Goal: Transaction & Acquisition: Download file/media

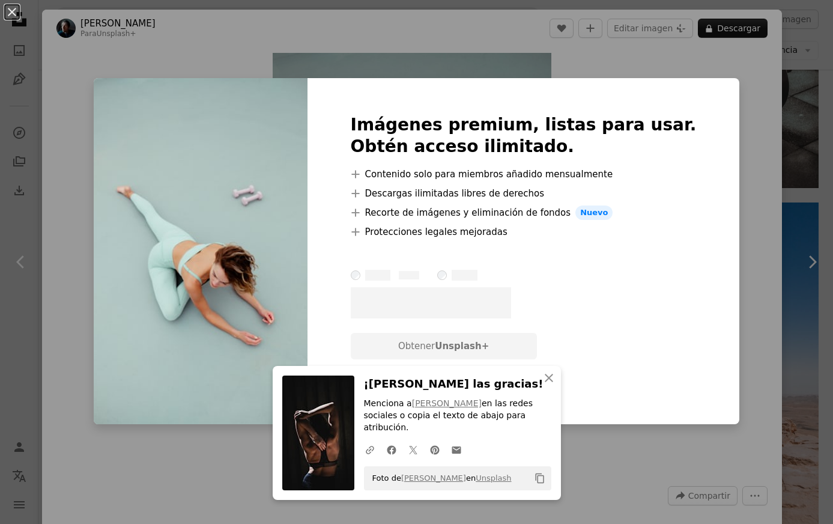
scroll to position [1228, 0]
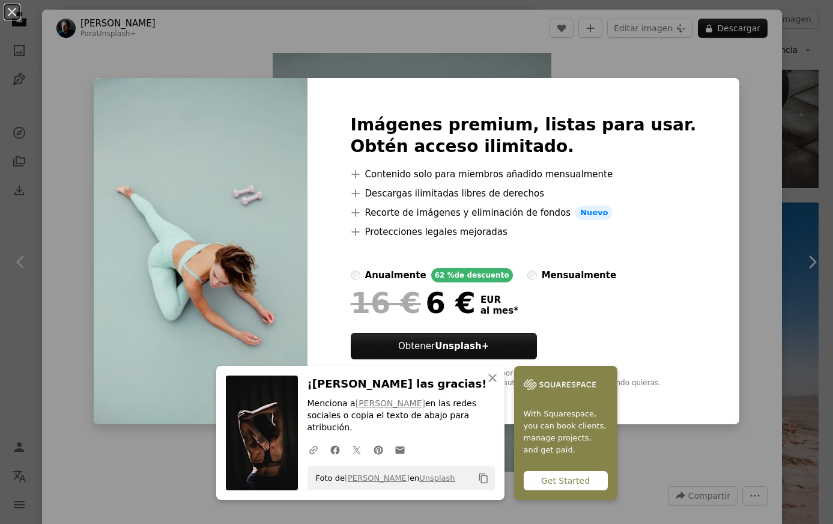
click at [635, 225] on li "A plus sign Protecciones legales mejoradas" at bounding box center [524, 232] width 346 height 14
drag, startPoint x: 768, startPoint y: 178, endPoint x: 759, endPoint y: 174, distance: 9.1
click at [765, 178] on div "An X shape Imágenes premium, listas para usar. Obtén acceso ilimitado. A plus s…" at bounding box center [416, 262] width 833 height 524
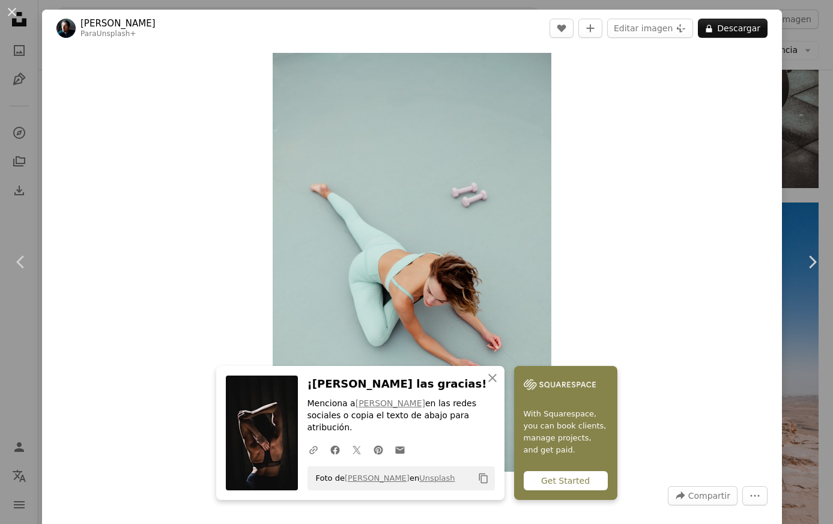
click at [717, 178] on div "Zoom in" at bounding box center [412, 262] width 740 height 431
click at [13, 10] on button "An X shape" at bounding box center [12, 12] width 14 height 14
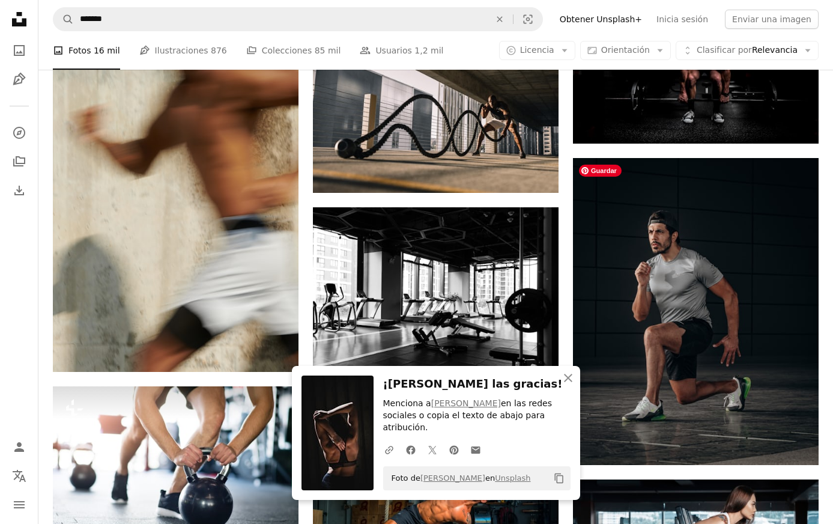
scroll to position [1979, 0]
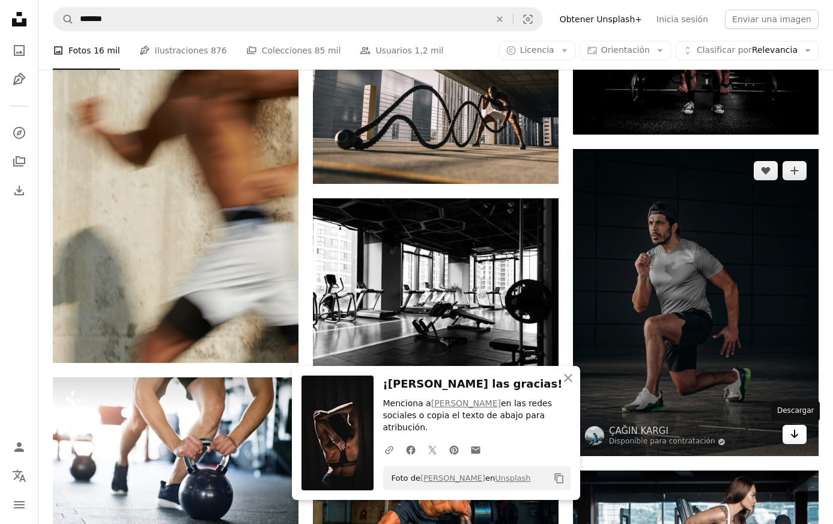
click at [795, 440] on icon "Arrow pointing down" at bounding box center [795, 433] width 10 height 14
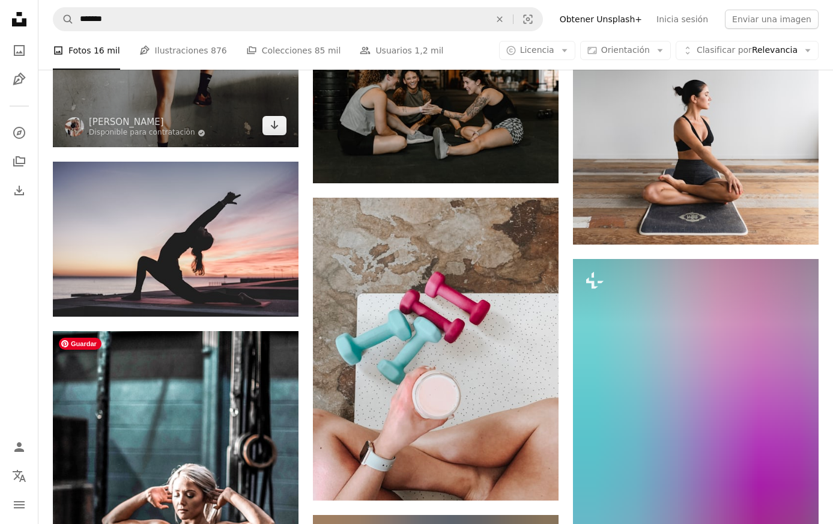
scroll to position [2952, 0]
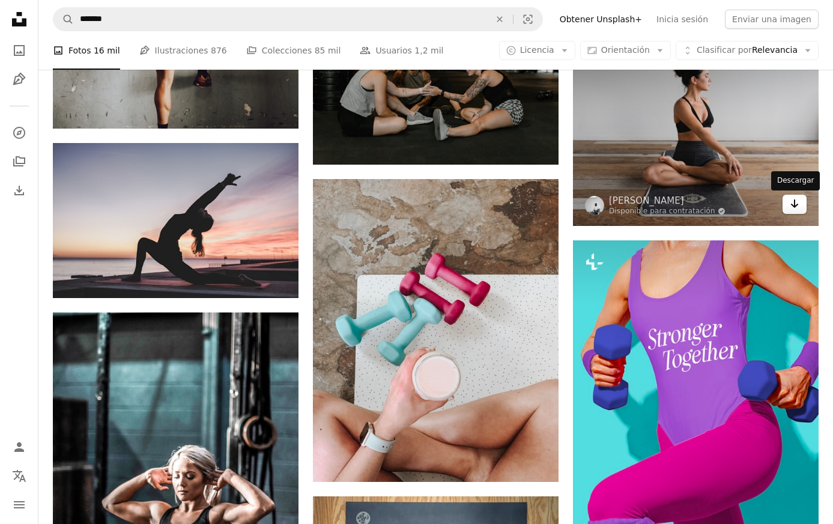
click at [794, 209] on icon "Arrow pointing down" at bounding box center [795, 203] width 10 height 14
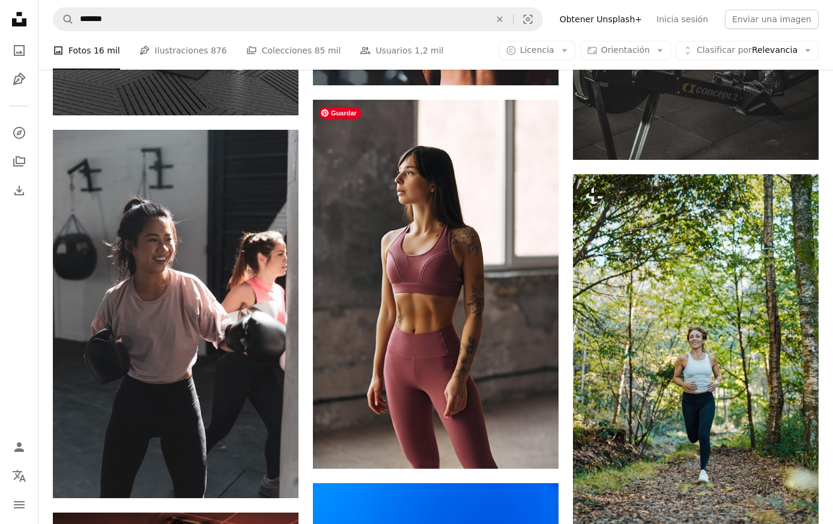
scroll to position [4123, 0]
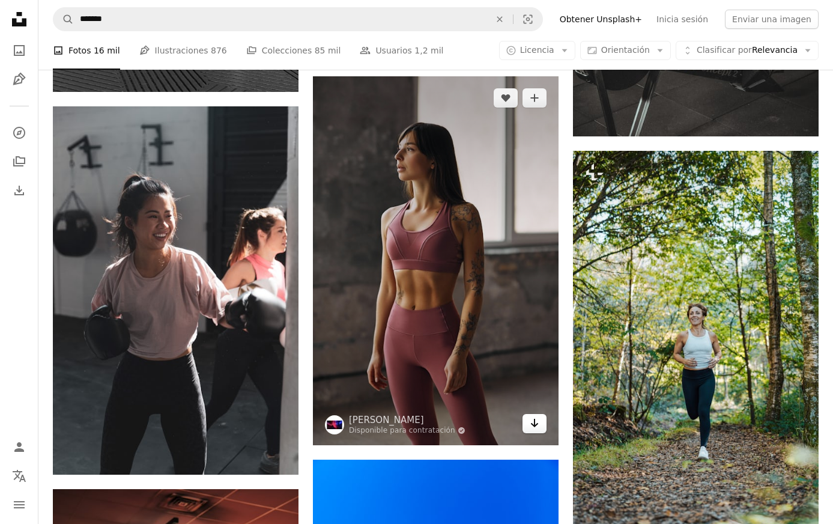
click at [538, 425] on icon "Arrow pointing down" at bounding box center [535, 423] width 10 height 14
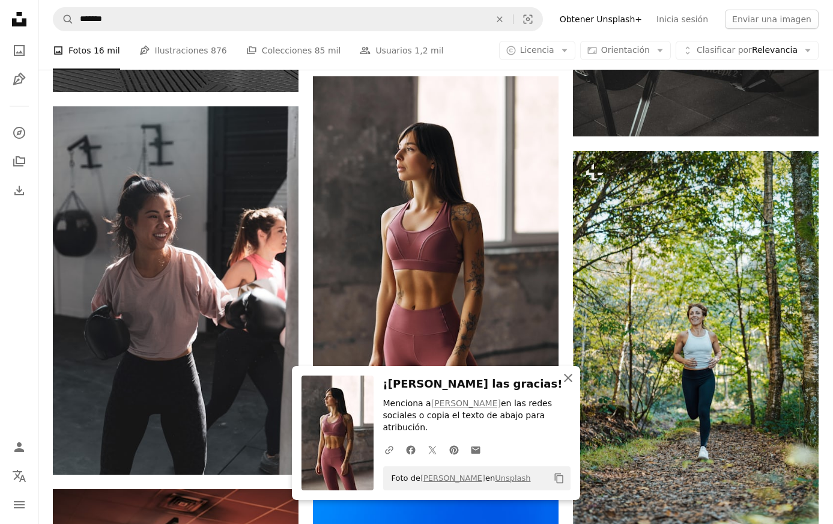
click at [565, 385] on icon "An X shape" at bounding box center [568, 378] width 14 height 14
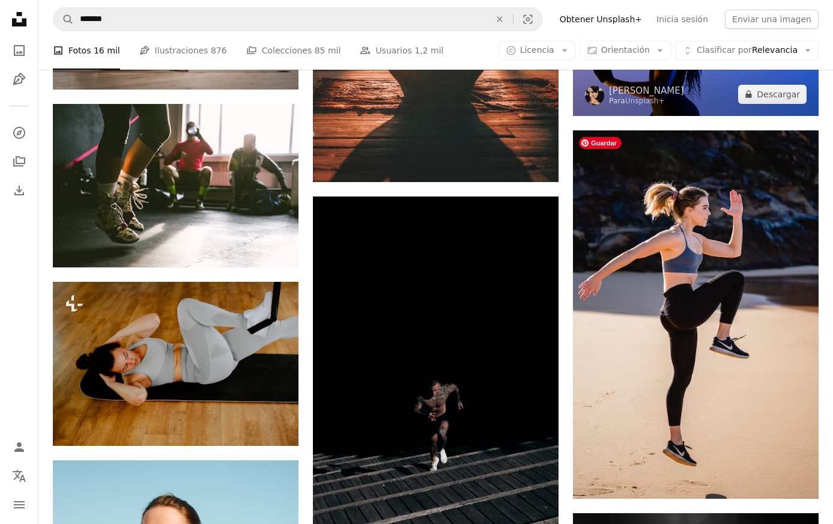
scroll to position [5427, 0]
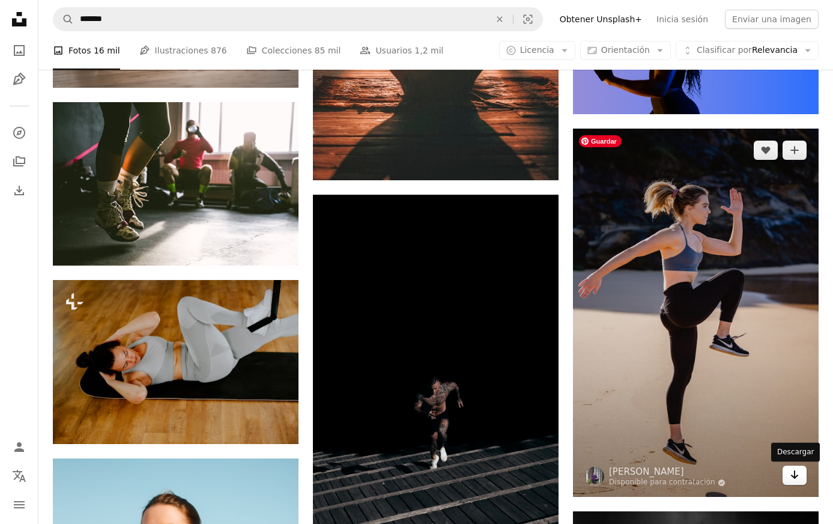
click at [793, 479] on icon "Arrow pointing down" at bounding box center [795, 474] width 10 height 14
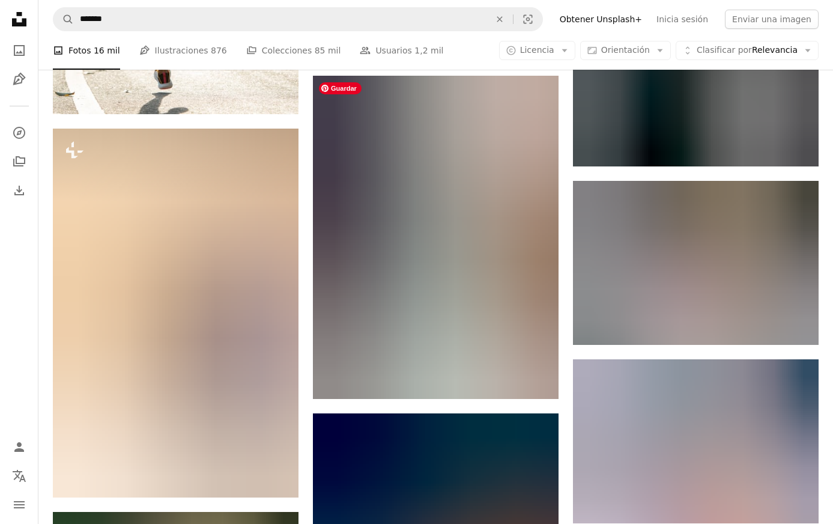
scroll to position [6681, 0]
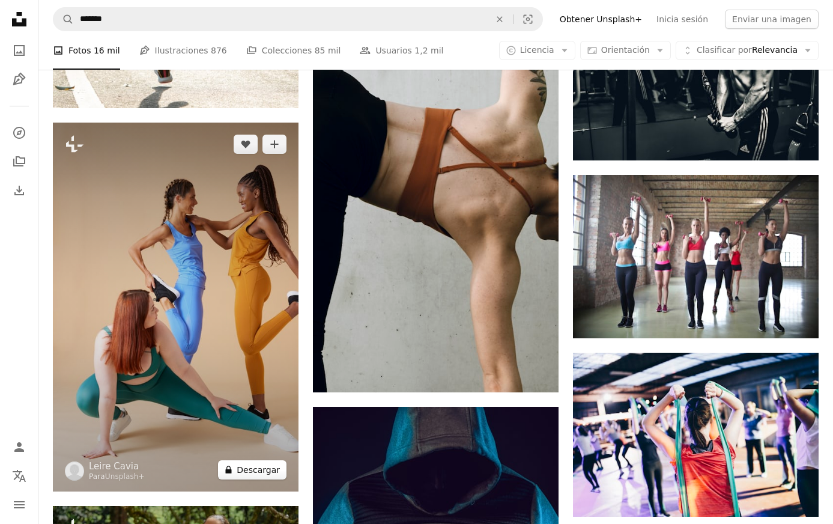
click at [267, 468] on button "A lock Descargar" at bounding box center [252, 469] width 68 height 19
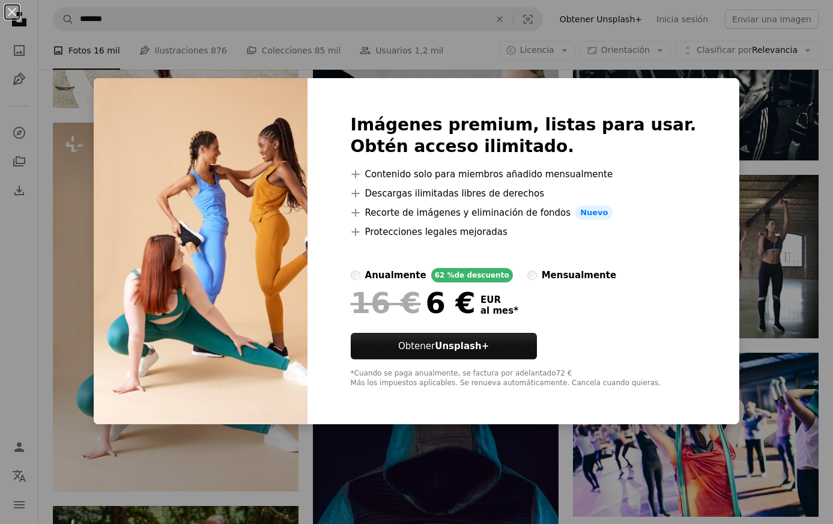
click at [119, 106] on div "An X shape Imágenes premium, listas para usar. Obtén acceso ilimitado. A plus s…" at bounding box center [416, 262] width 833 height 524
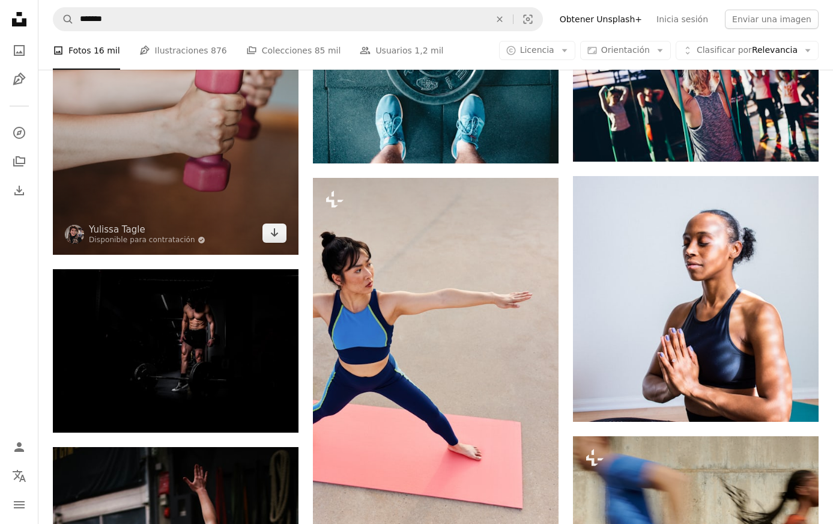
scroll to position [8027, 0]
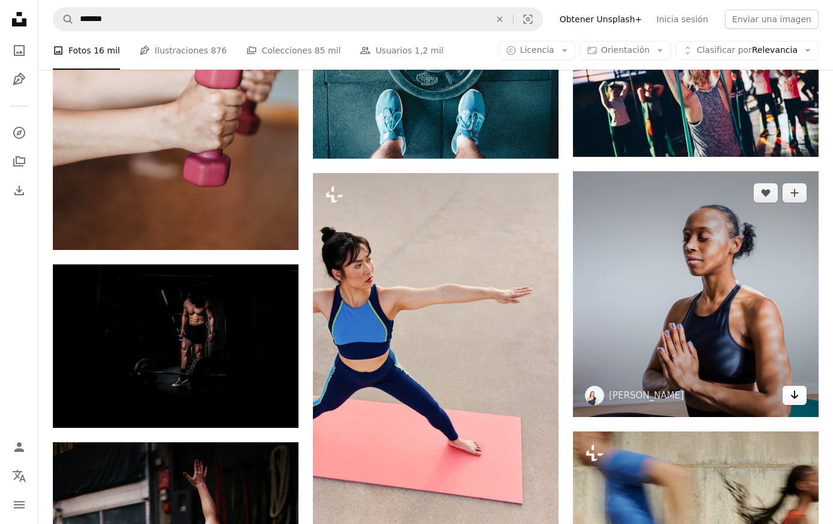
click at [794, 402] on icon "Arrow pointing down" at bounding box center [795, 394] width 10 height 14
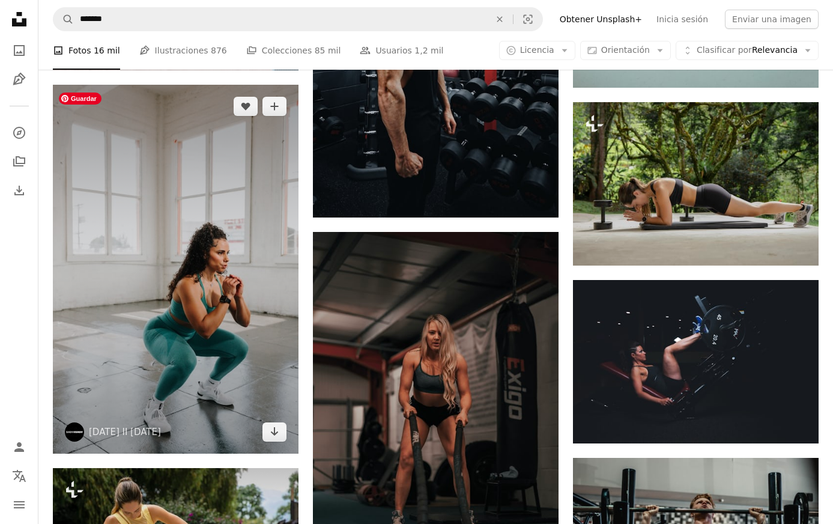
scroll to position [10779, 0]
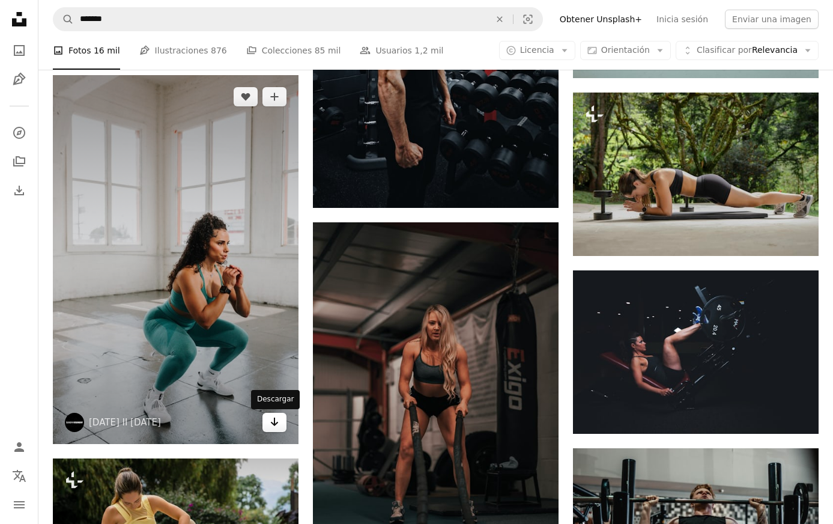
click at [277, 419] on icon "Arrow pointing down" at bounding box center [275, 421] width 10 height 14
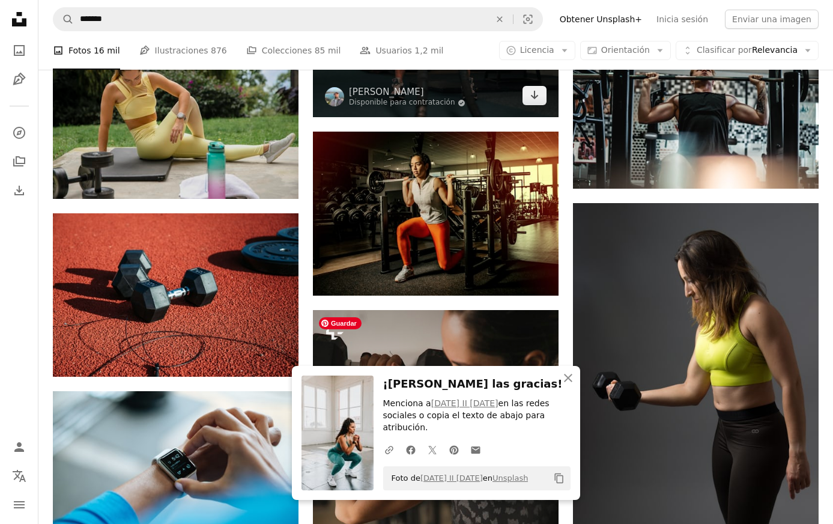
scroll to position [11203, 0]
